Goal: Information Seeking & Learning: Find specific fact

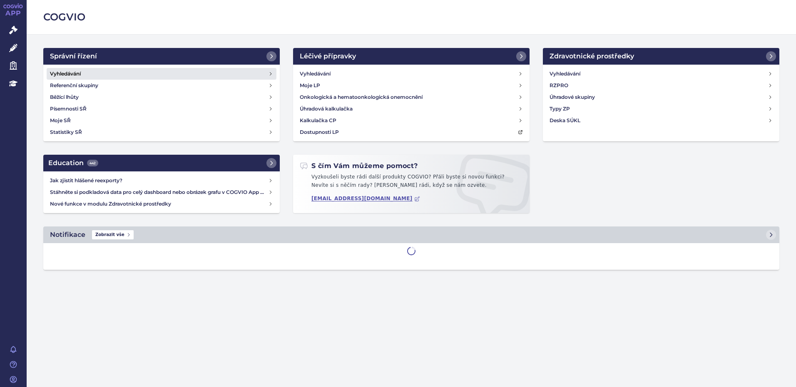
click at [64, 72] on h4 "Vyhledávání" at bounding box center [65, 74] width 31 height 8
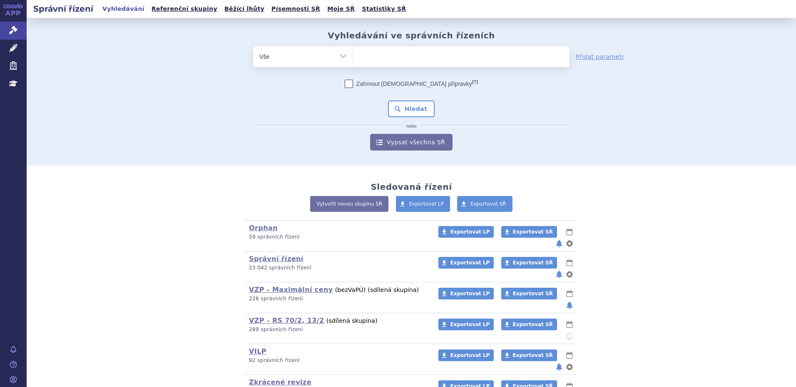
click at [420, 52] on ul at bounding box center [462, 54] width 216 height 17
click at [354, 52] on select at bounding box center [353, 56] width 0 height 21
type input "ryb"
type input "rybre"
type input "rybreve"
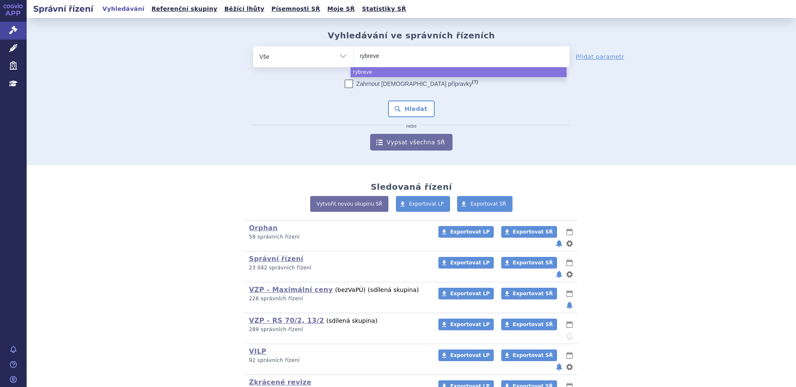
type input "rybrevet"
type input "rybreve"
type input "rybrev"
type input "rybreva"
type input "rybrevan"
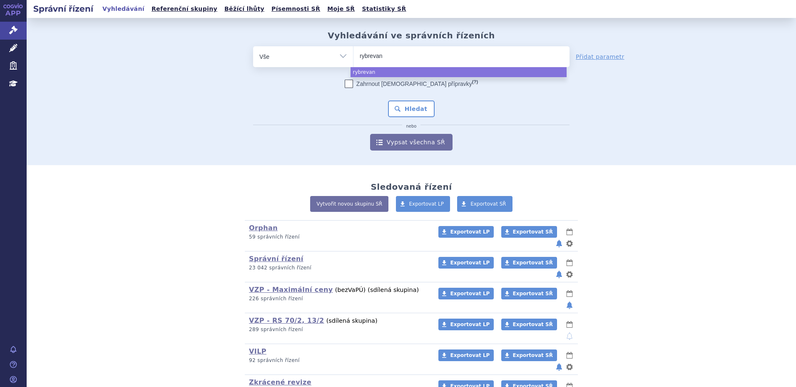
type input "[MEDICAL_DATA]"
select select "[MEDICAL_DATA]"
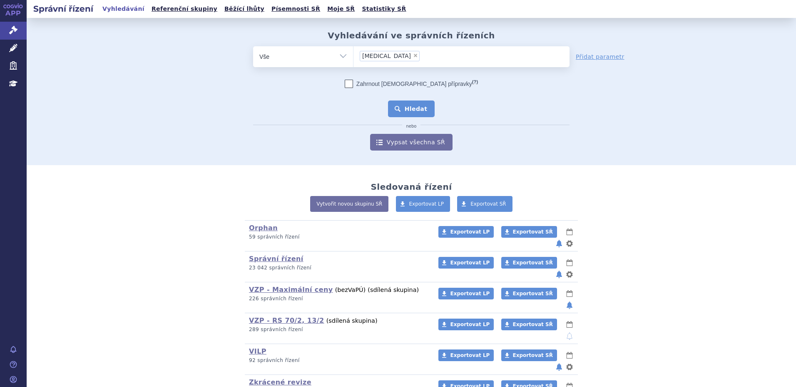
click at [404, 107] on button "Hledat" at bounding box center [411, 108] width 47 height 17
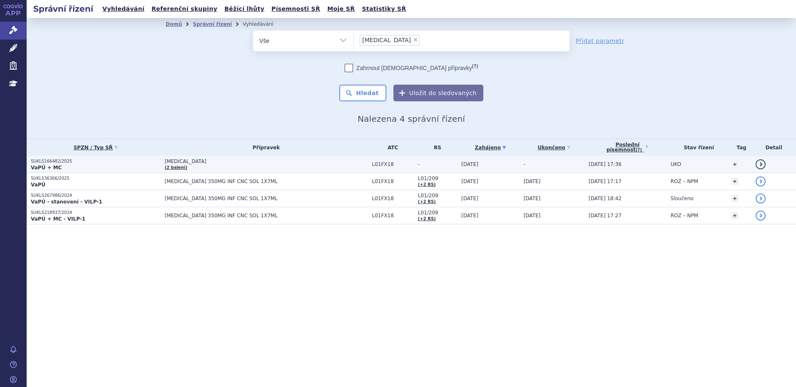
click at [69, 165] on p "VaPÚ + MC" at bounding box center [96, 167] width 130 height 7
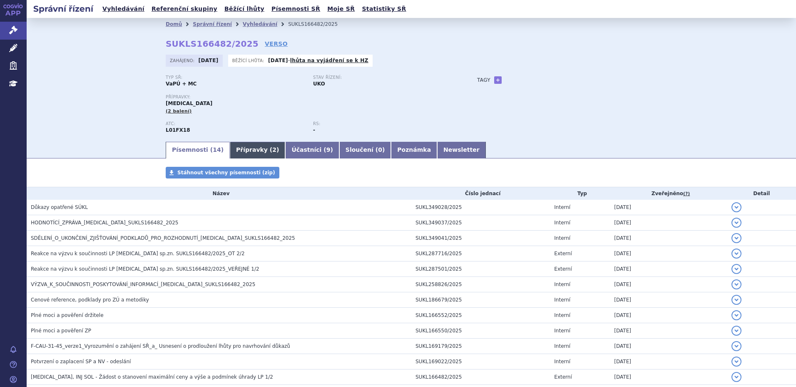
click at [253, 147] on link "Přípravky ( 2 )" at bounding box center [257, 150] width 55 height 17
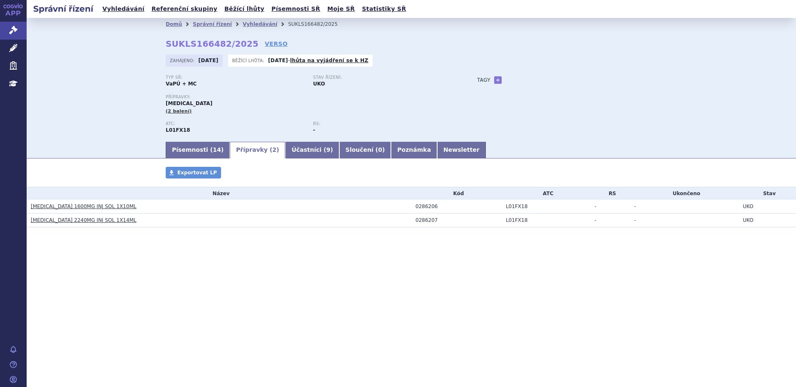
click at [124, 206] on h3 "RYBREVANT 1600MG INJ SOL 1X10ML" at bounding box center [221, 206] width 381 height 8
drag, startPoint x: 125, startPoint y: 206, endPoint x: 32, endPoint y: 212, distance: 93.9
click at [32, 212] on td "RYBREVANT 1600MG INJ SOL 1X10ML" at bounding box center [219, 207] width 385 height 14
copy link "RYBREVANT 1600MG INJ SOL 1X10ML"
click at [129, 225] on td "RYBREVANT 2240MG INJ SOL 1X14ML" at bounding box center [219, 220] width 385 height 14
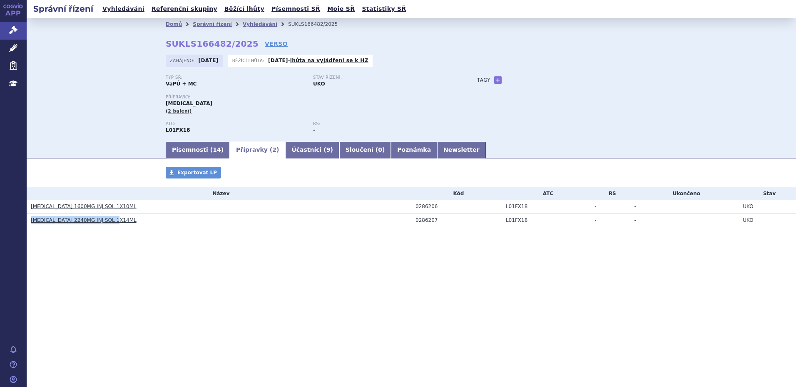
drag, startPoint x: 123, startPoint y: 222, endPoint x: 27, endPoint y: 223, distance: 95.8
click at [27, 223] on td "RYBREVANT 2240MG INJ SOL 1X14ML" at bounding box center [219, 220] width 385 height 14
copy link "RYBREVANT 2240MG INJ SOL 1X14ML"
click at [118, 108] on div "Domů Správní řízení Vyhledávání SUKLS166482/2025 SUKLS166482/2025 VERSO Zahájen…" at bounding box center [412, 79] width 770 height 122
click at [120, 8] on link "Vyhledávání" at bounding box center [123, 8] width 47 height 11
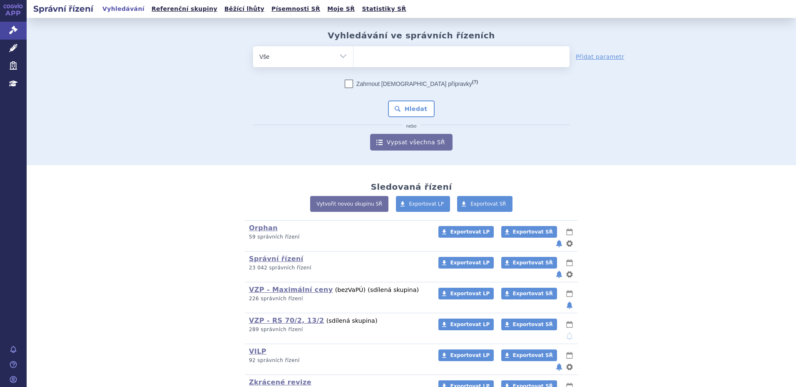
click at [430, 56] on ul at bounding box center [462, 54] width 216 height 17
click at [354, 56] on select at bounding box center [353, 56] width 0 height 21
type input "laz"
type input "lazc"
type input "lazcl"
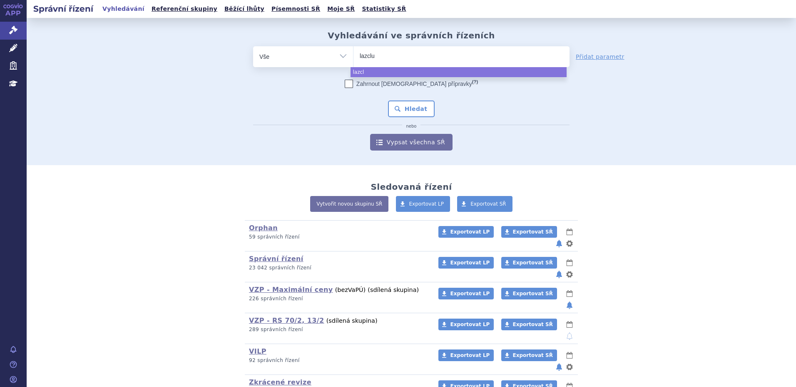
type input "lazcluz"
type input "lazcluze"
select select "lazcluze"
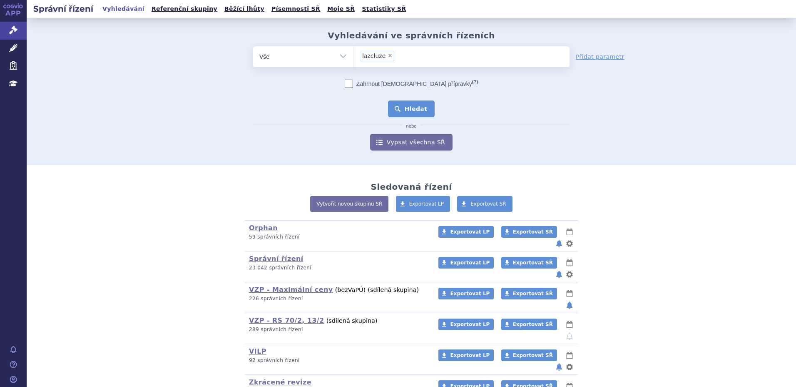
click at [411, 107] on button "Hledat" at bounding box center [411, 108] width 47 height 17
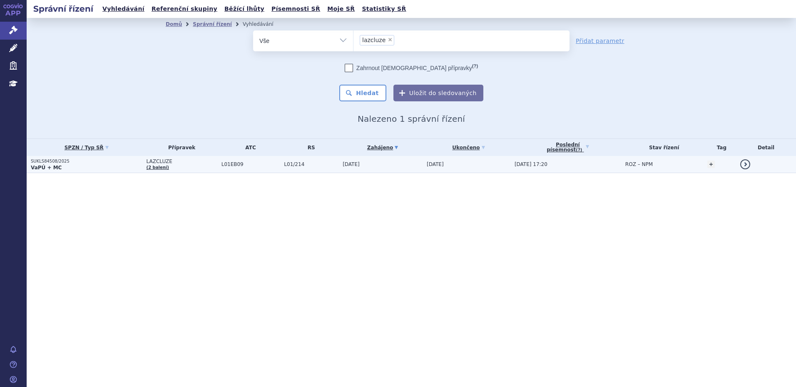
click at [67, 167] on p "VaPÚ + MC" at bounding box center [87, 167] width 112 height 7
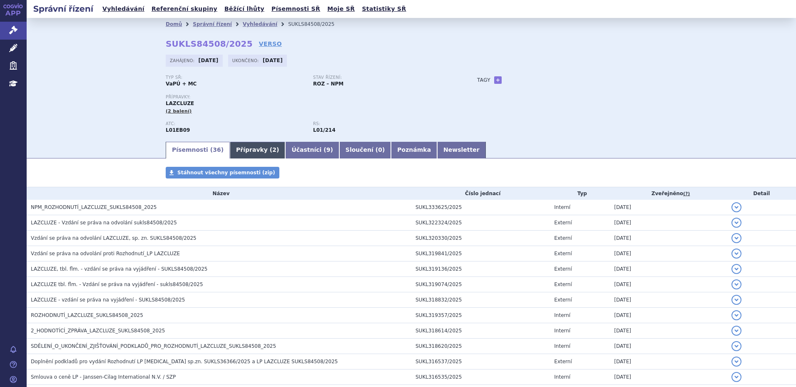
click at [244, 151] on link "Přípravky ( 2 )" at bounding box center [257, 150] width 55 height 17
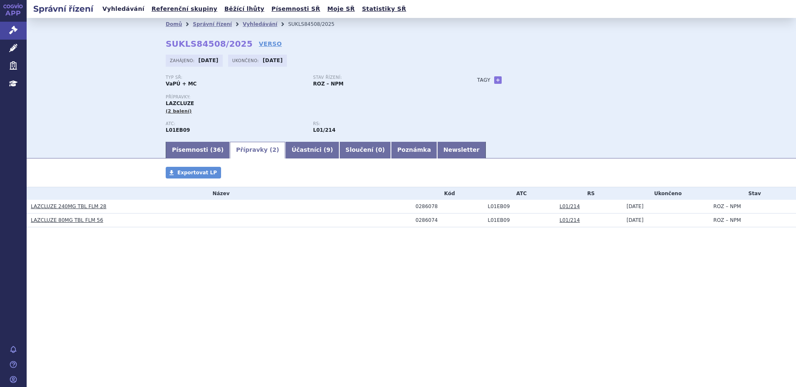
click at [130, 7] on link "Vyhledávání" at bounding box center [123, 8] width 47 height 11
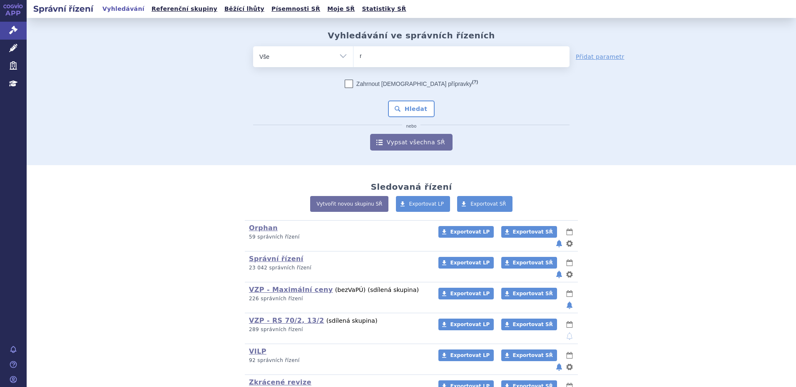
type input "ry"
type input "ryb"
type input "rybre"
type input "rybrev"
type input "rybrevan"
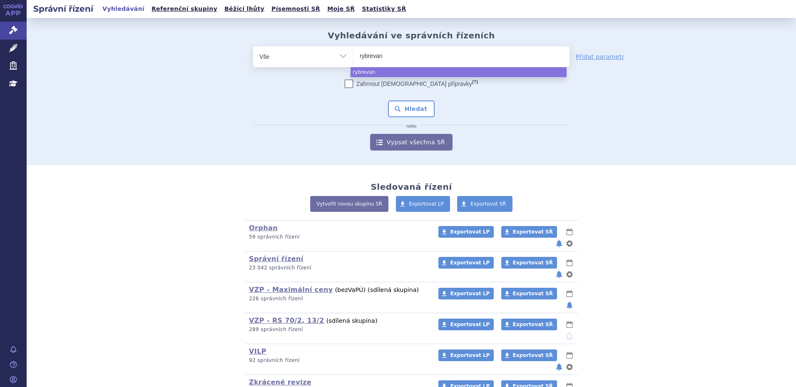
type input "[MEDICAL_DATA]"
click at [368, 66] on span "[MEDICAL_DATA]" at bounding box center [462, 56] width 216 height 21
click at [354, 66] on select "[MEDICAL_DATA]" at bounding box center [353, 56] width 0 height 21
select select "[MEDICAL_DATA]"
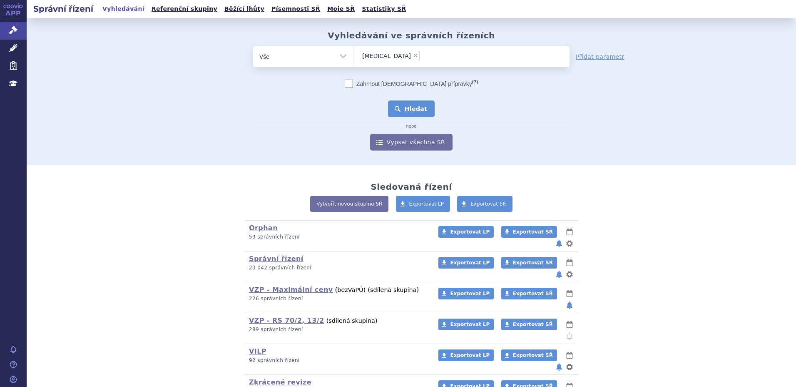
click at [408, 112] on button "Hledat" at bounding box center [411, 108] width 47 height 17
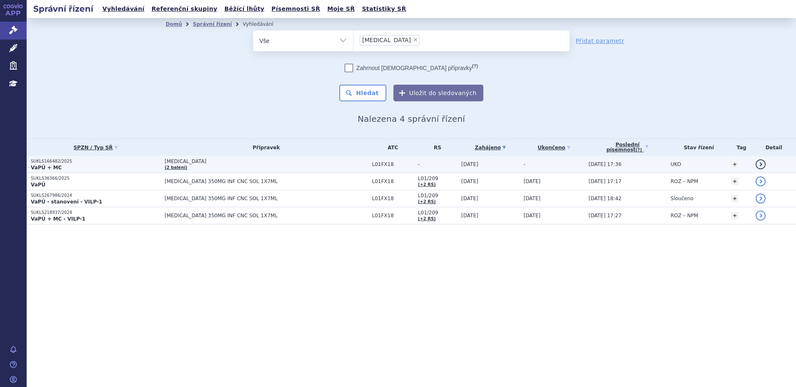
click at [64, 163] on p "SUKLS166482/2025" at bounding box center [96, 161] width 130 height 6
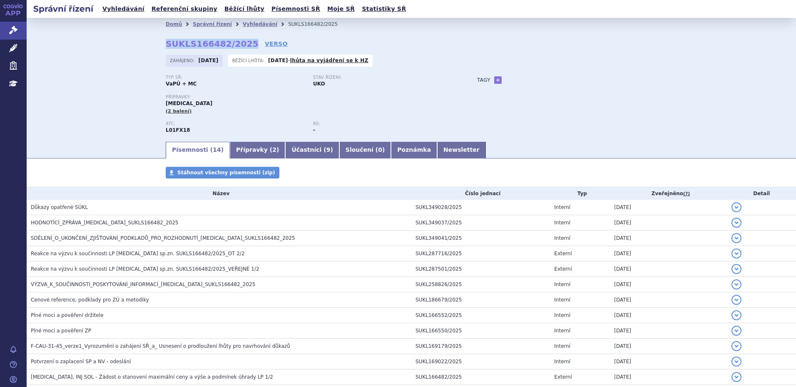
drag, startPoint x: 160, startPoint y: 43, endPoint x: 239, endPoint y: 43, distance: 78.7
click at [239, 43] on div "Domů Správní řízení Vyhledávání SUKLS166482/2025 SUKLS166482/2025 VERSO [GEOGRA…" at bounding box center [411, 85] width 525 height 110
copy strong "SUKLS166482/2025"
drag, startPoint x: 85, startPoint y: 84, endPoint x: 87, endPoint y: 78, distance: 6.1
click at [85, 84] on div "Domů Správní řízení Vyhledávání SUKLS166482/2025 SUKLS166482/2025 VERSO [GEOGRA…" at bounding box center [412, 79] width 770 height 122
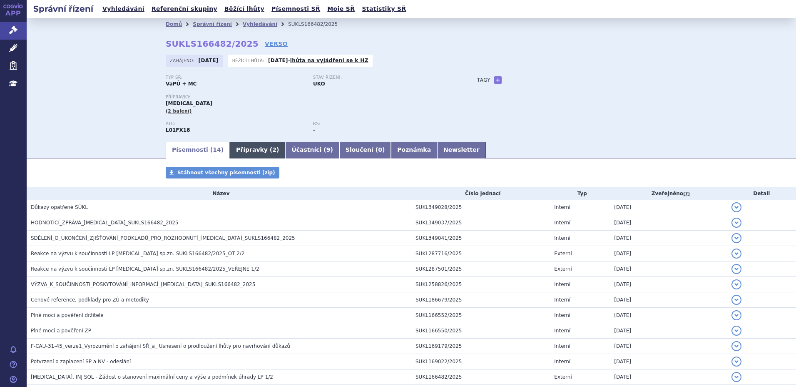
click at [241, 152] on link "Přípravky ( 2 )" at bounding box center [257, 150] width 55 height 17
